Goal: Transaction & Acquisition: Purchase product/service

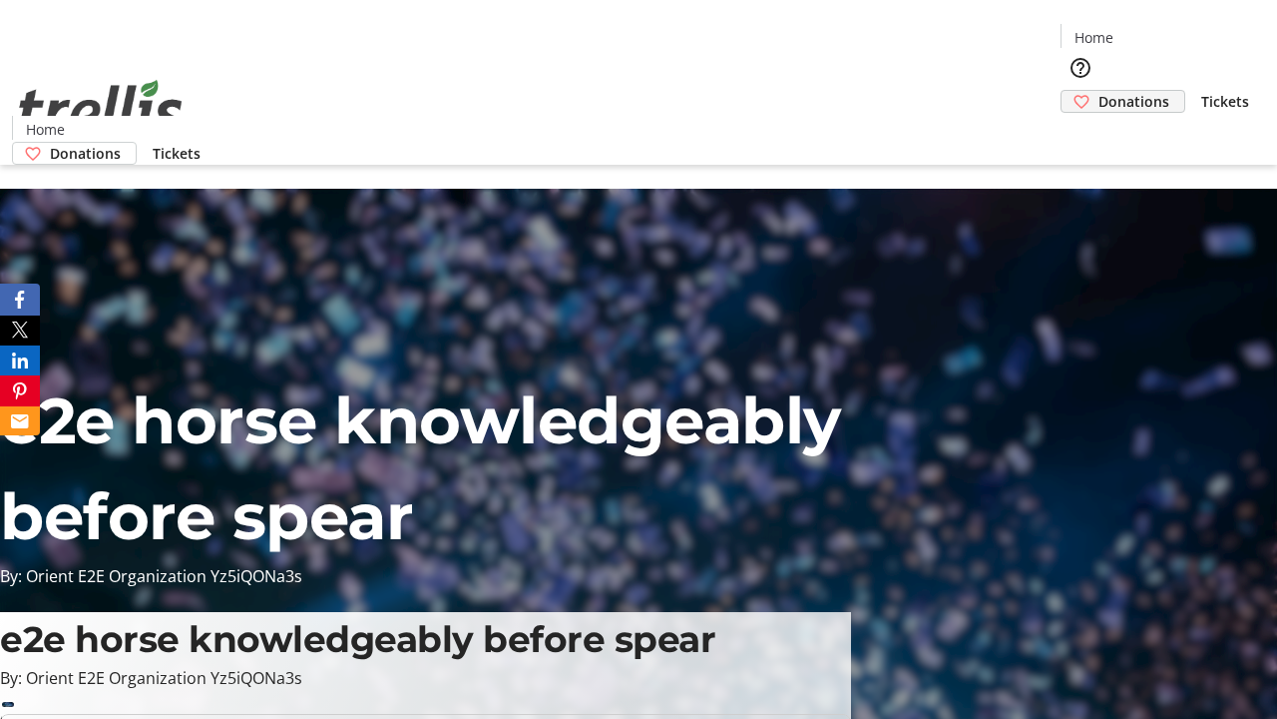
click at [1099, 91] on span "Donations" at bounding box center [1134, 101] width 71 height 21
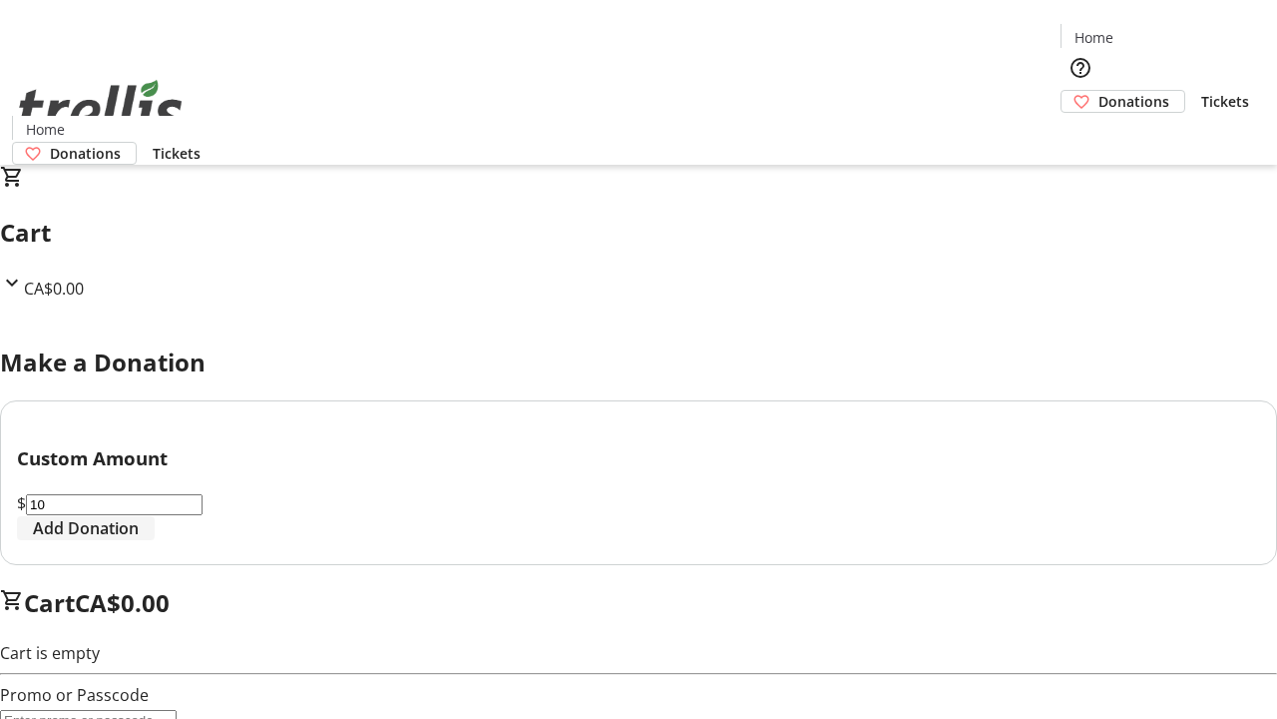
click at [139, 540] on span "Add Donation" at bounding box center [86, 528] width 106 height 24
